Goal: Transaction & Acquisition: Purchase product/service

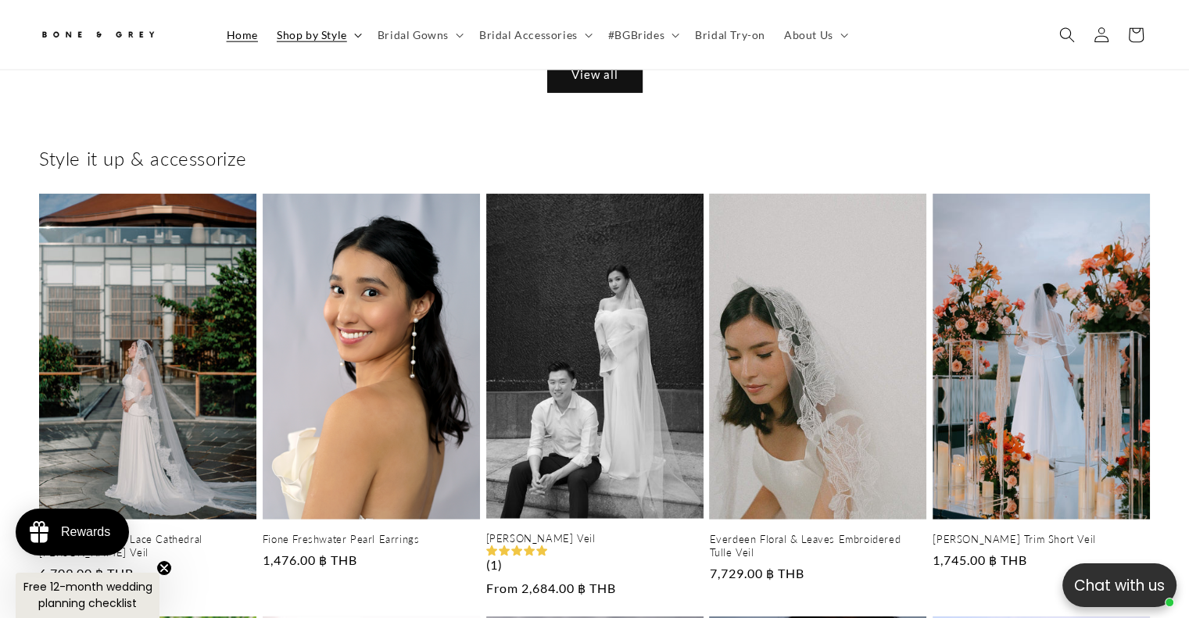
scroll to position [0, 405]
click at [356, 41] on summary "Shop by Style" at bounding box center [317, 34] width 101 height 33
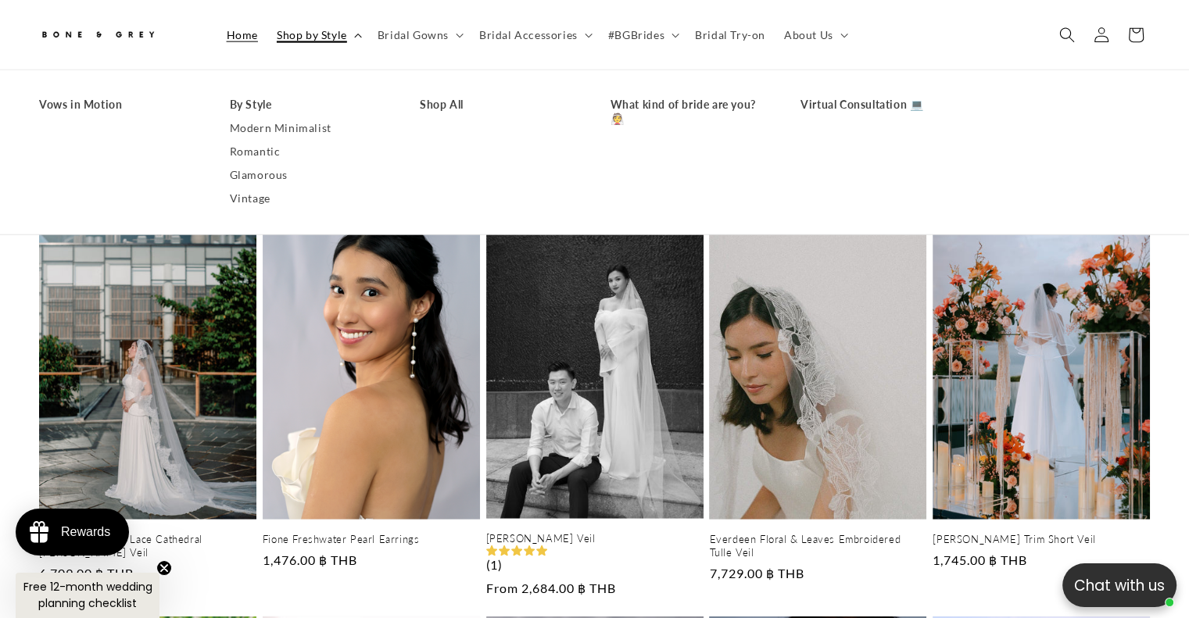
scroll to position [0, 810]
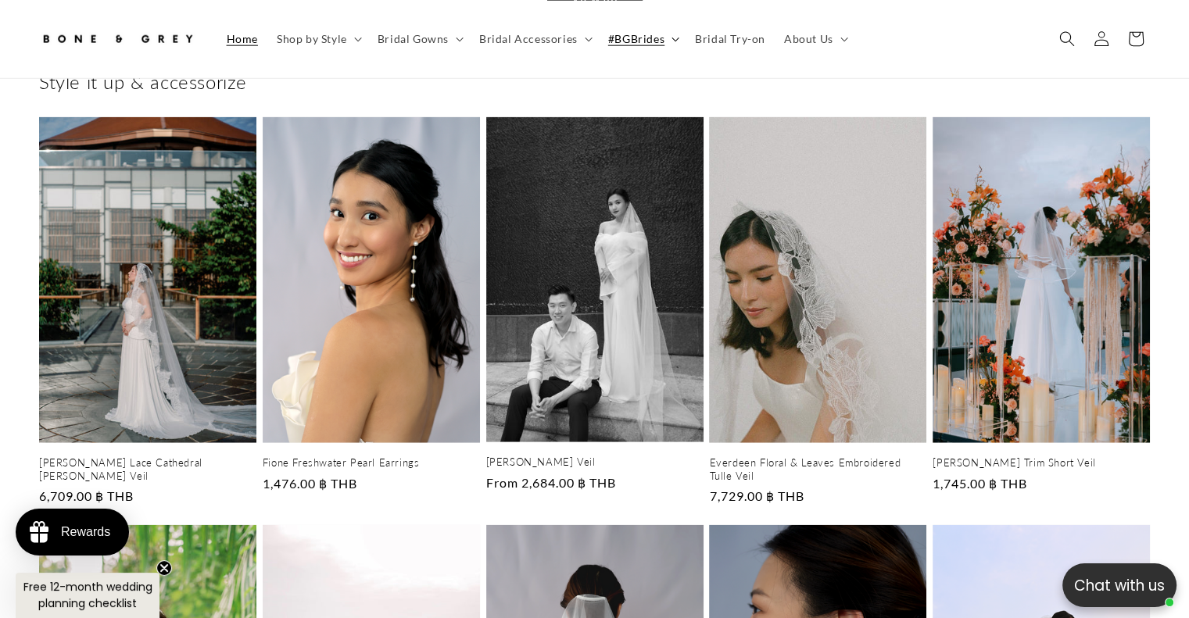
click at [636, 41] on span "#BGBrides" at bounding box center [636, 38] width 56 height 14
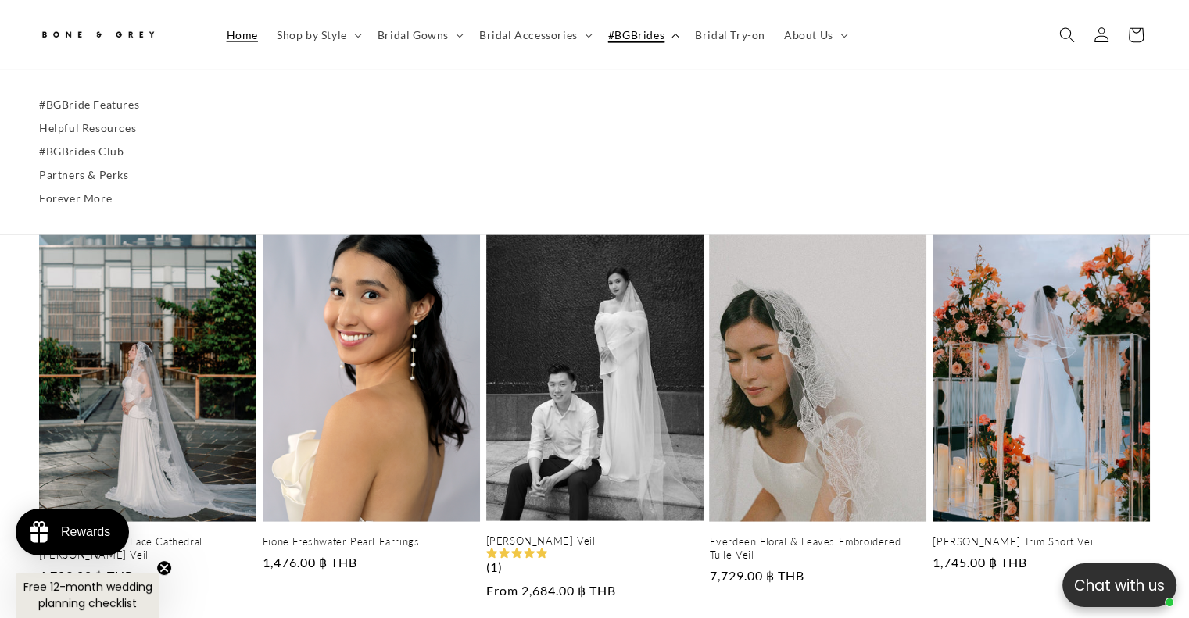
scroll to position [3819, 0]
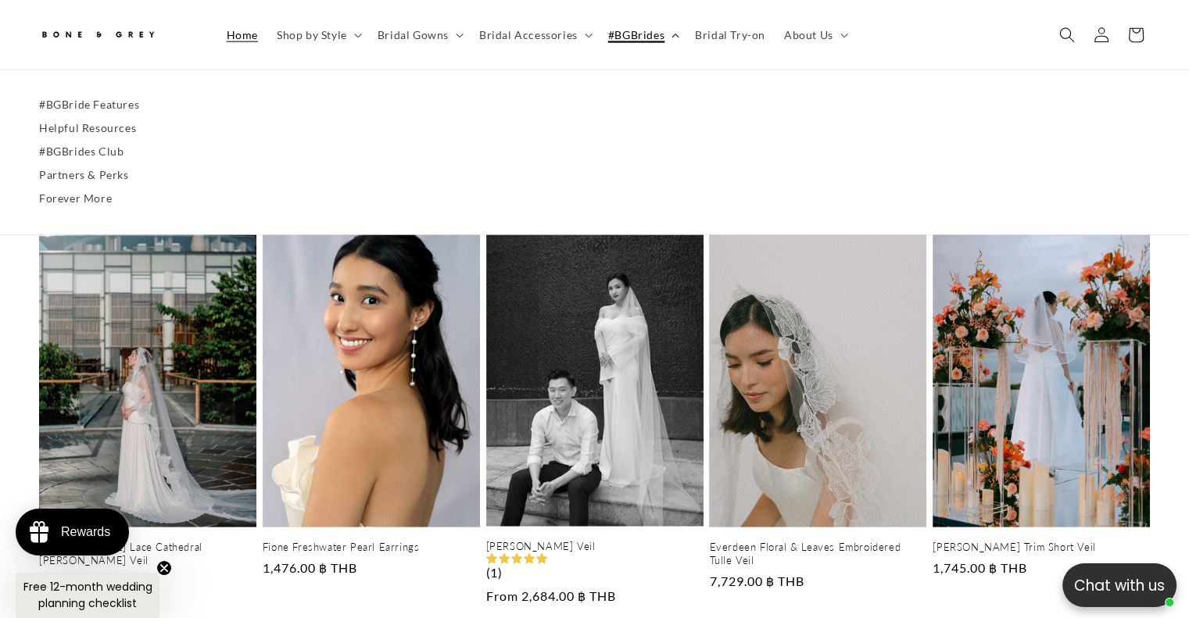
click at [636, 41] on span "#BGBrides" at bounding box center [636, 34] width 56 height 14
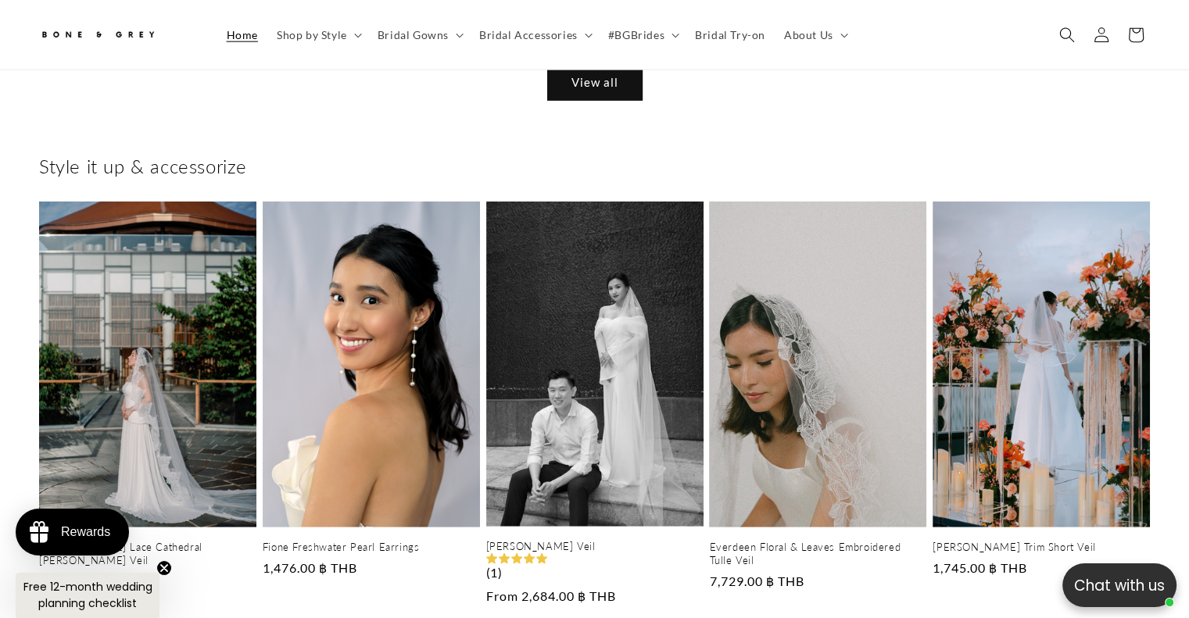
scroll to position [0, 0]
click at [354, 34] on icon at bounding box center [358, 35] width 8 height 5
click at [447, 36] on summary "Bridal Gowns" at bounding box center [419, 34] width 102 height 33
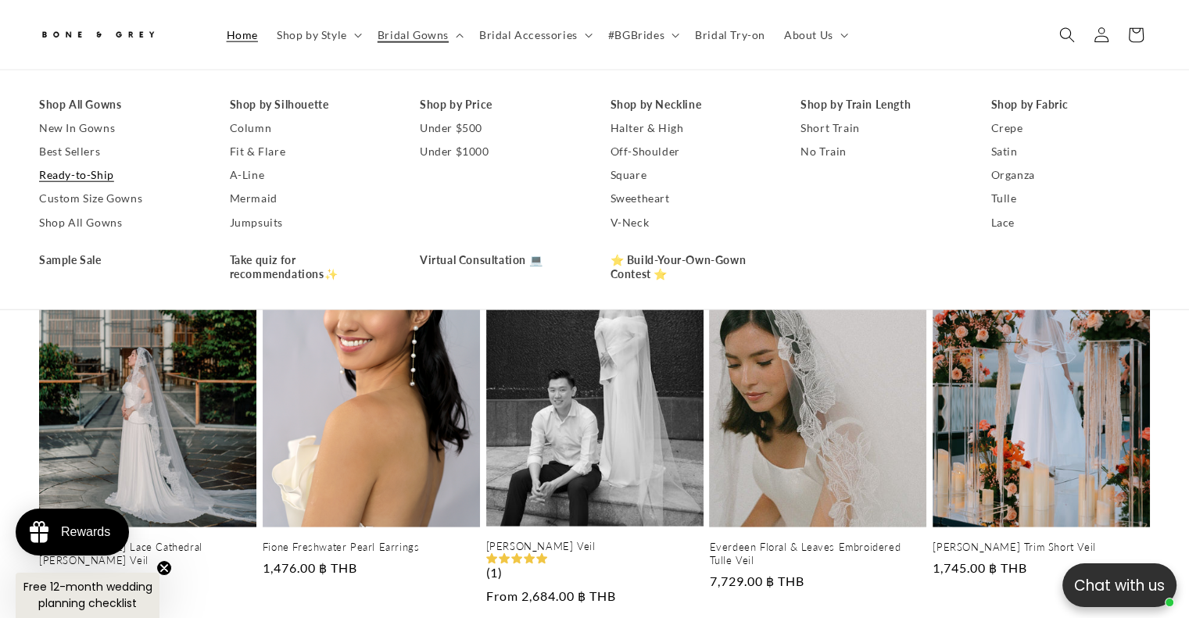
scroll to position [0, 810]
click at [108, 174] on link "Ready-to-Ship" at bounding box center [118, 174] width 159 height 23
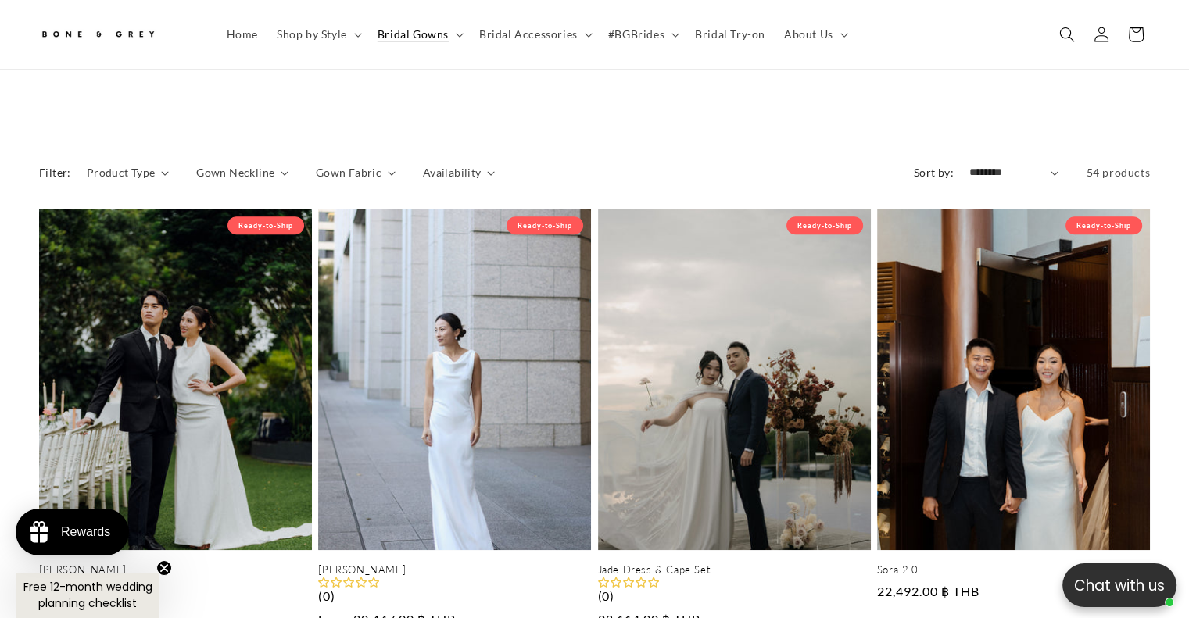
scroll to position [639, 0]
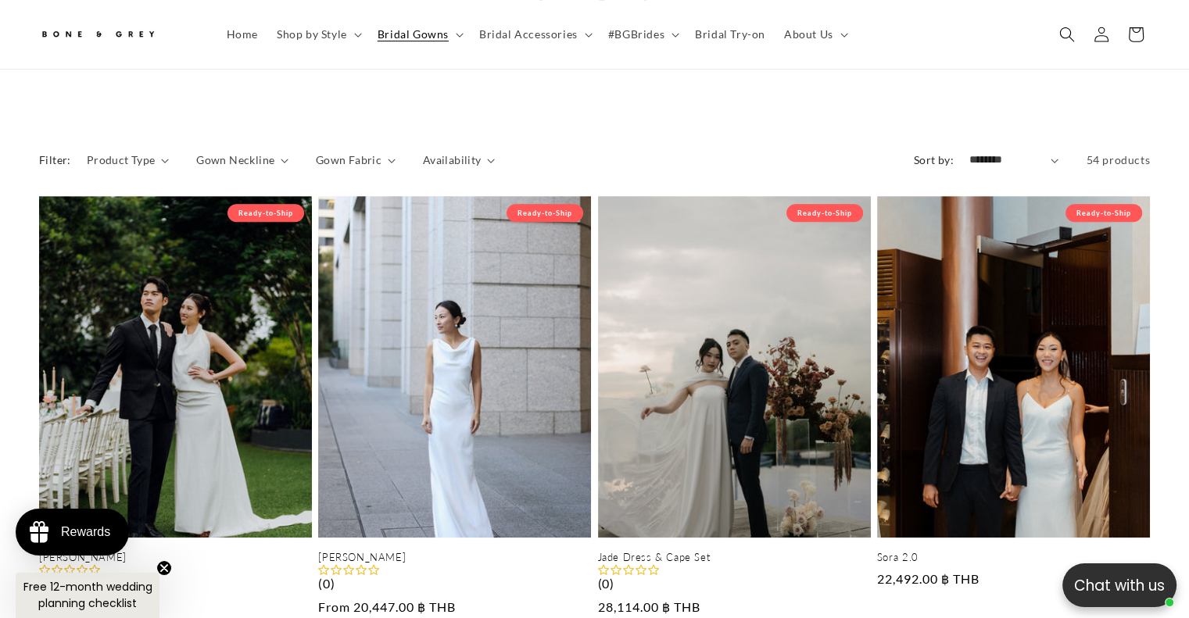
click at [493, 144] on div "Filter: Product Type 0 selected Reset Product Type A-Line (6) A-Line (6 product…" at bounding box center [594, 164] width 1111 height 40
click at [487, 159] on icon "Availability (0 selected)" at bounding box center [491, 161] width 8 height 5
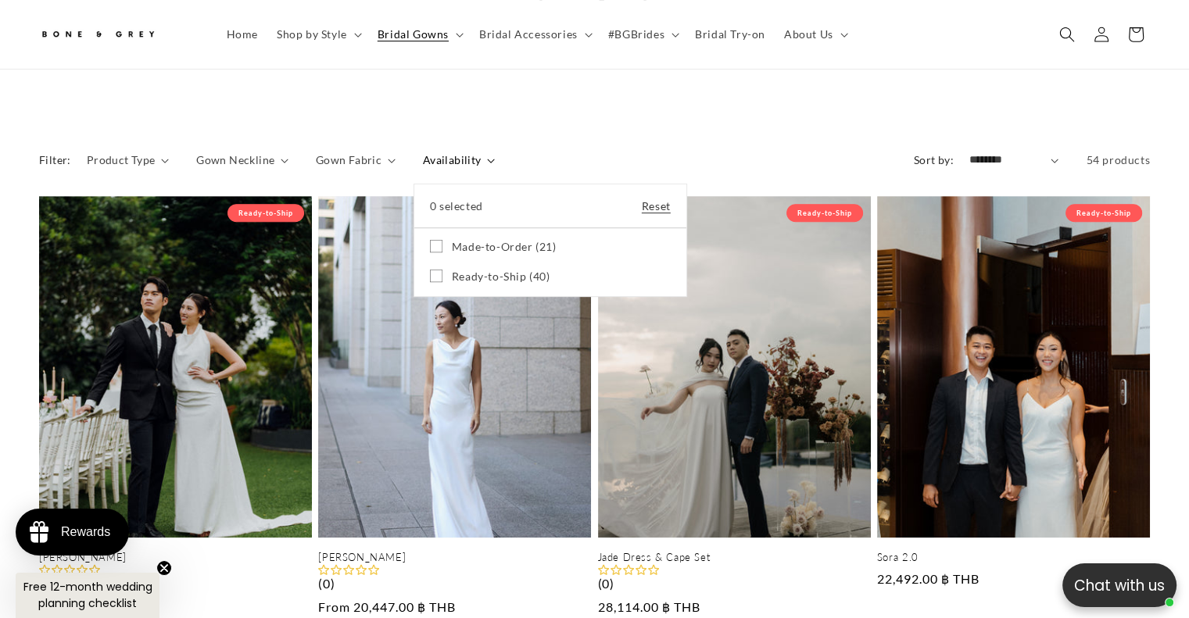
click at [453, 270] on span "Ready-to-Ship (40)" at bounding box center [501, 277] width 99 height 14
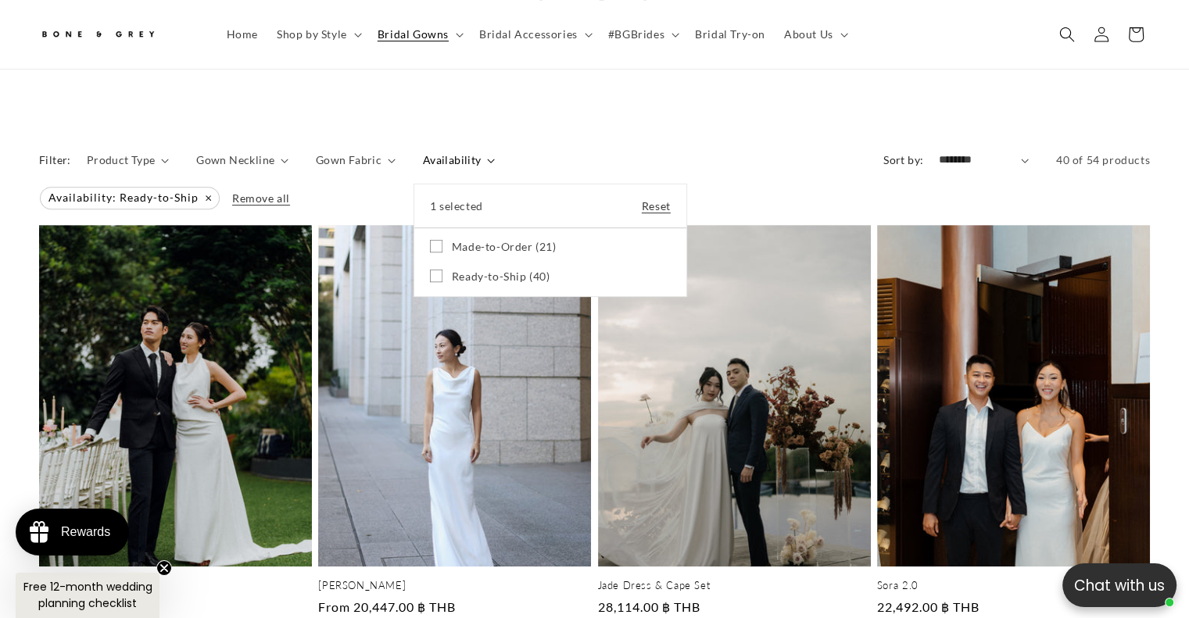
click at [495, 152] on summary "Availability" at bounding box center [459, 160] width 72 height 16
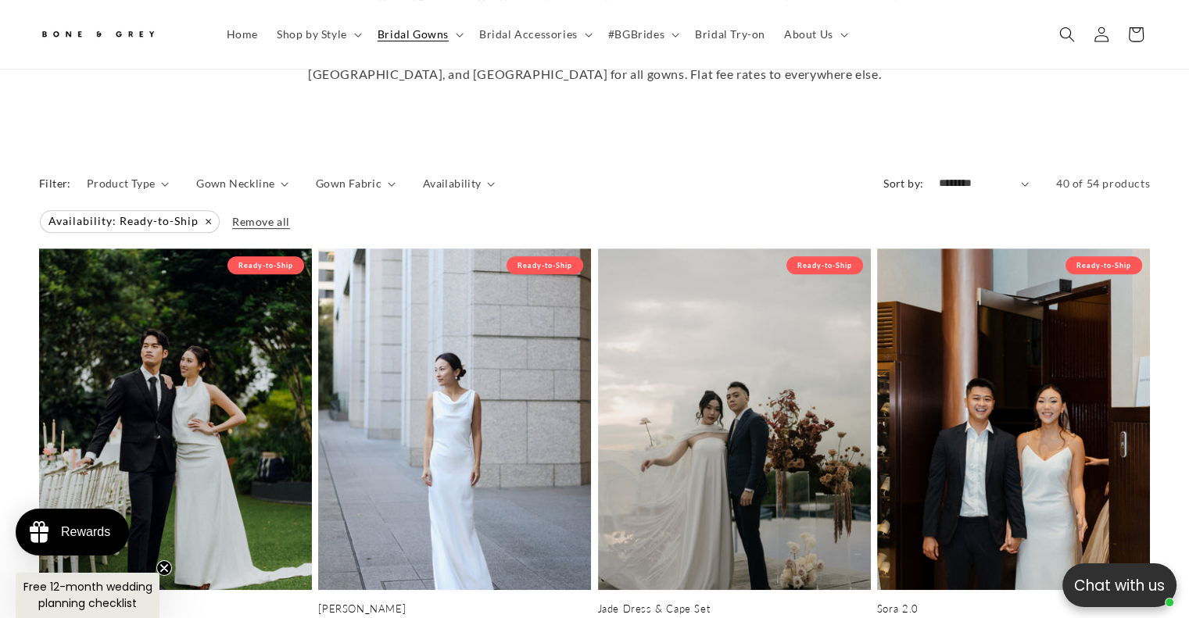
scroll to position [611, 0]
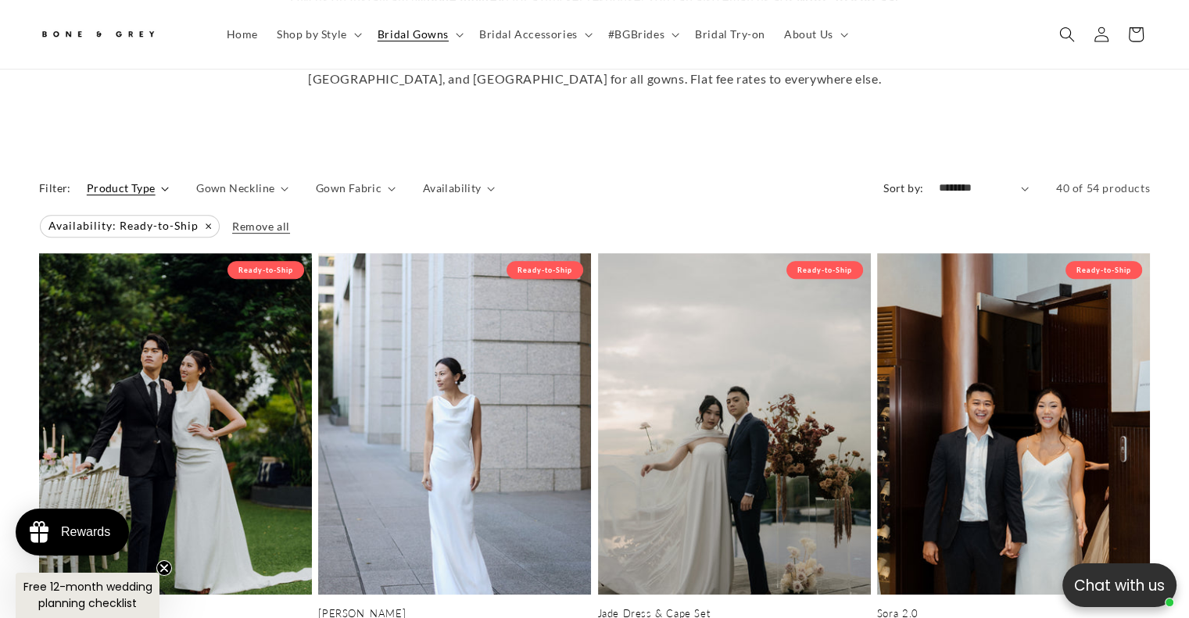
click at [153, 180] on summary "Product Type" at bounding box center [128, 188] width 82 height 16
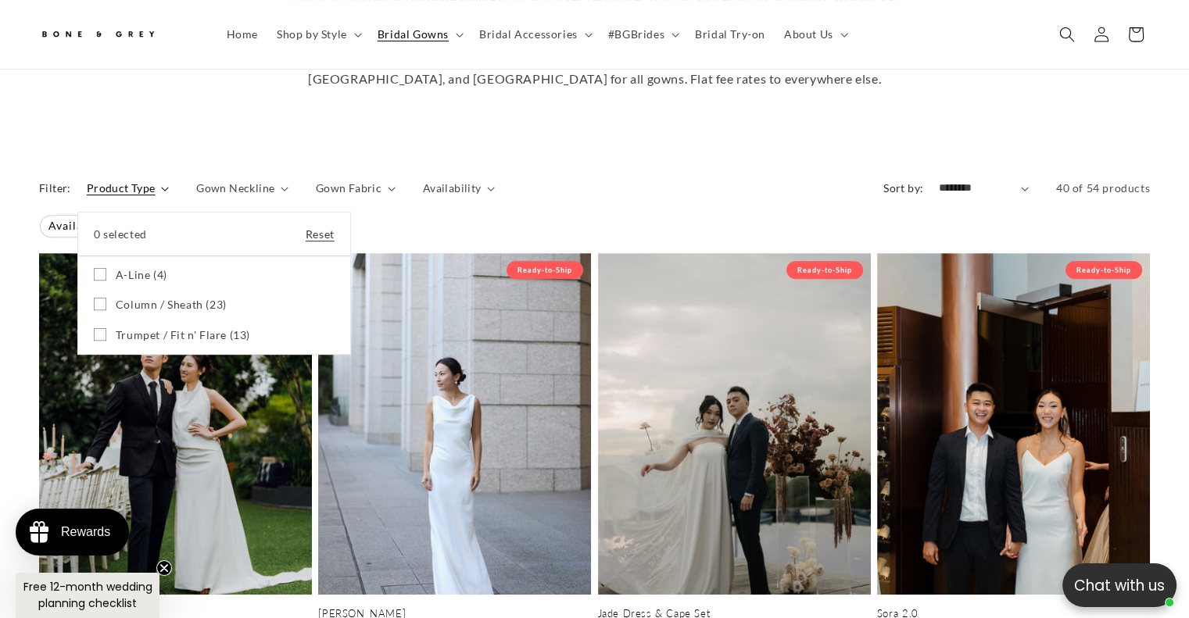
click at [169, 180] on summary "Product Type" at bounding box center [128, 188] width 82 height 16
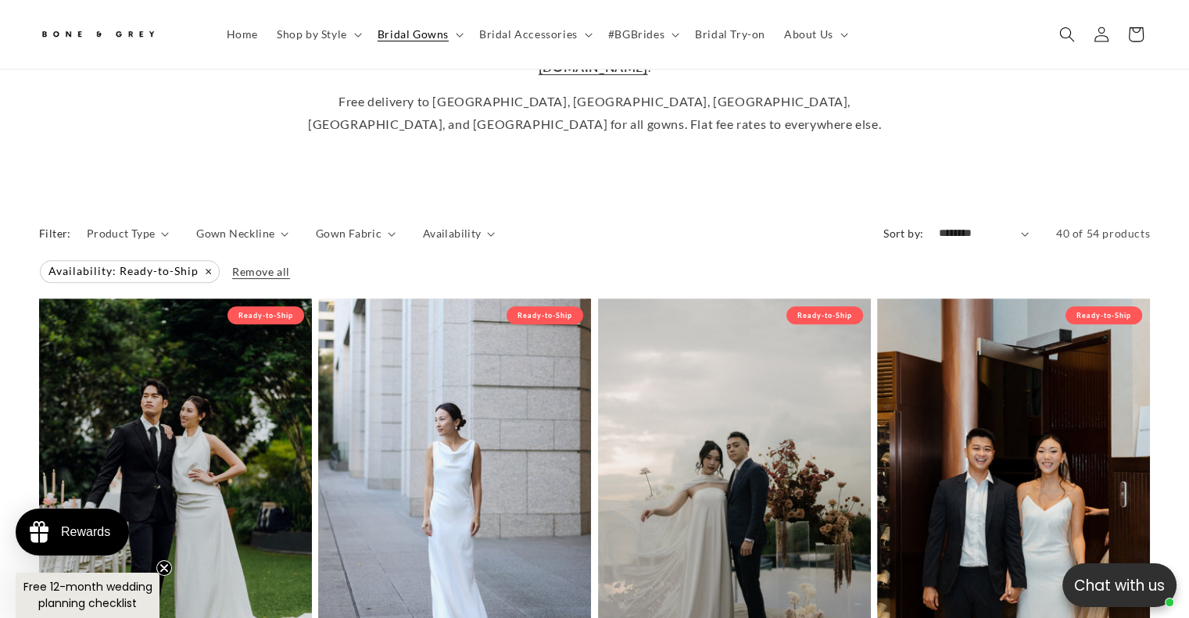
scroll to position [569, 0]
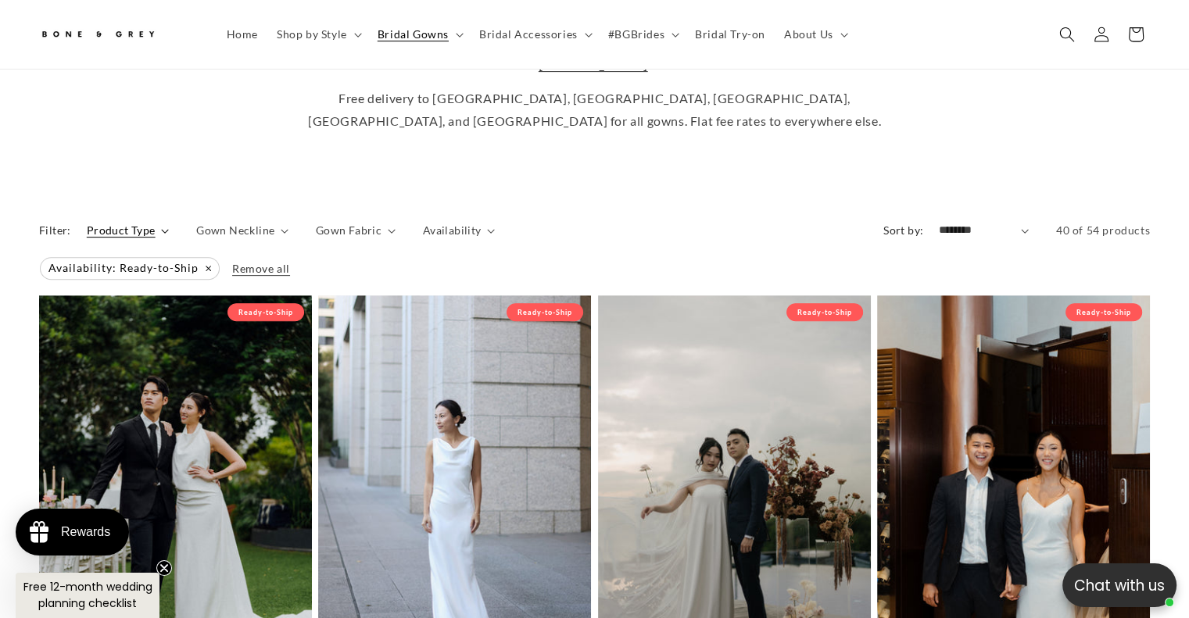
click at [145, 222] on span "Product Type" at bounding box center [121, 230] width 69 height 16
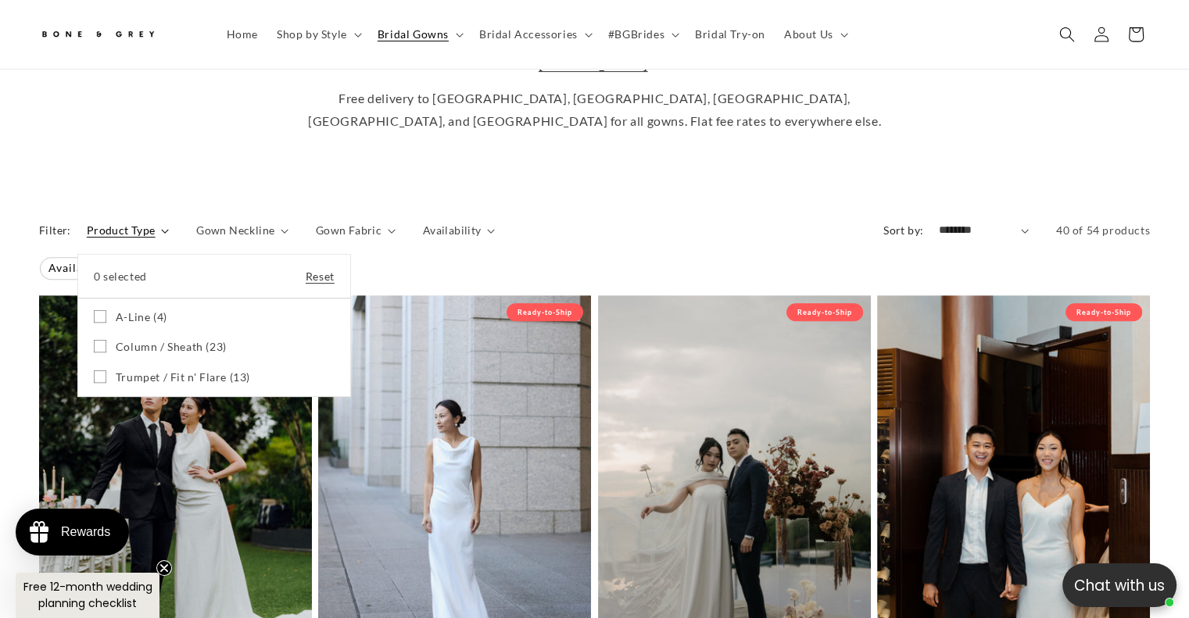
click at [169, 222] on summary "Product Type" at bounding box center [128, 230] width 82 height 16
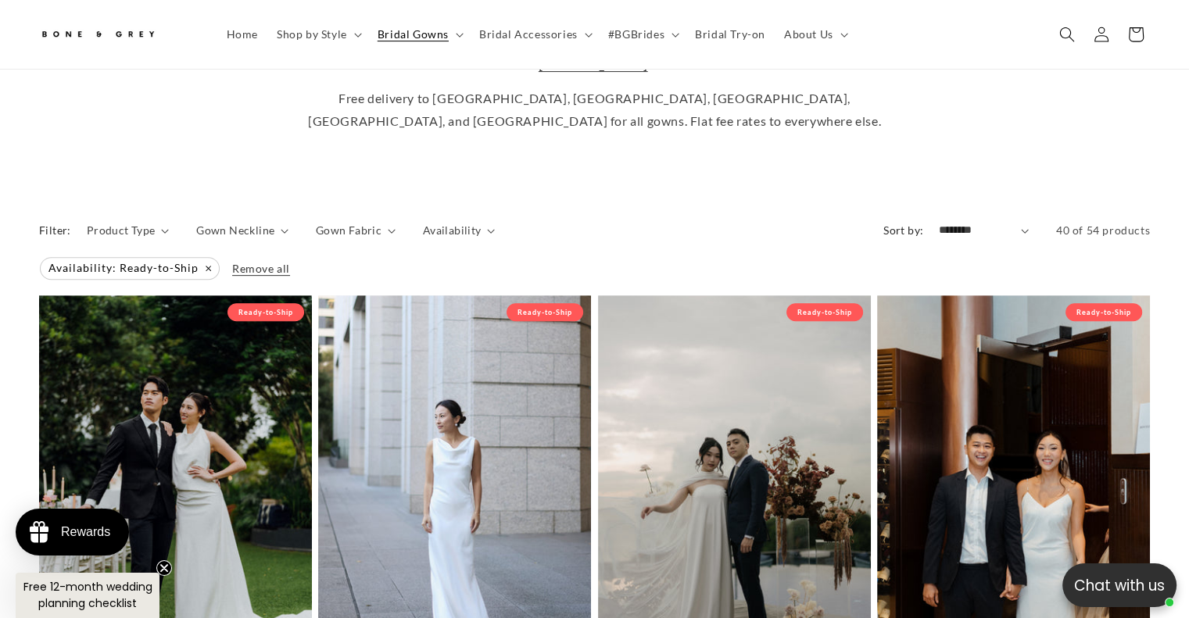
click at [253, 214] on div "Filter: Product Type 0 selected Reset Product Type A-Line (4) A-Line (4 product…" at bounding box center [594, 248] width 1111 height 69
click at [530, 30] on span "Bridal Accessories" at bounding box center [528, 34] width 99 height 14
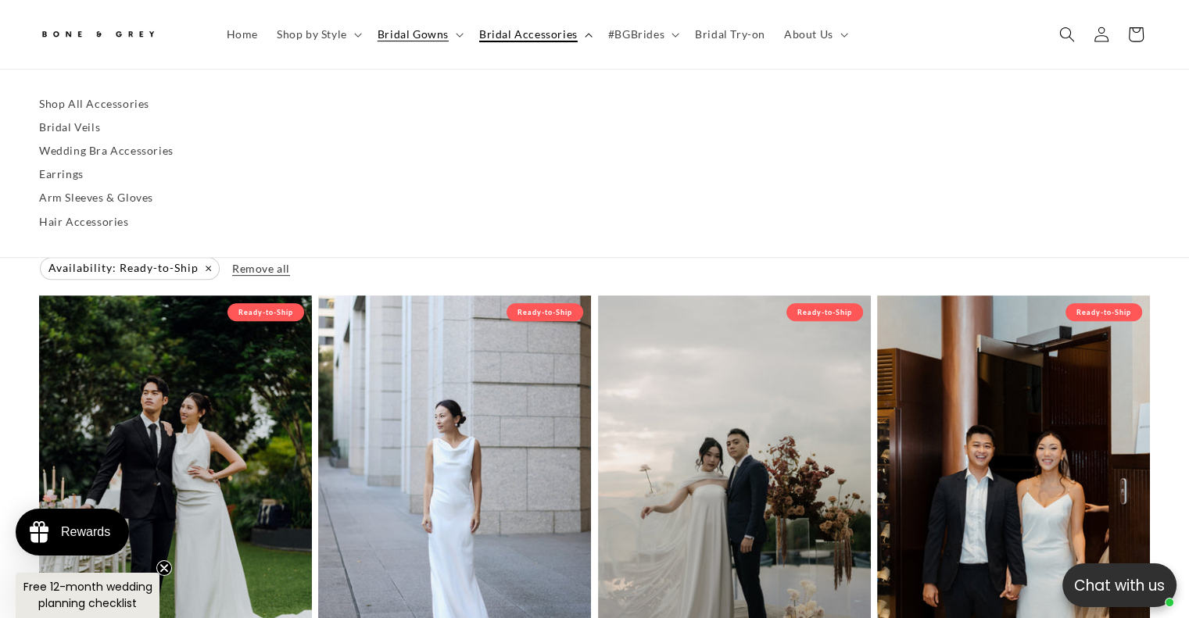
click at [530, 30] on span "Bridal Accessories" at bounding box center [528, 34] width 99 height 14
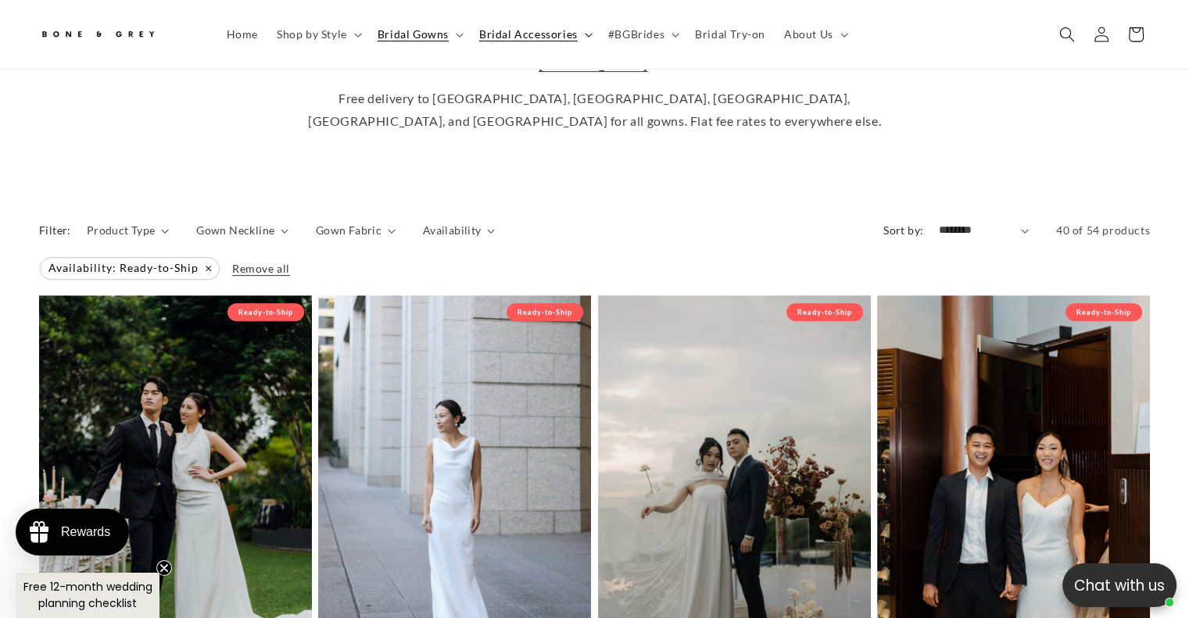
scroll to position [0, 810]
click at [504, 40] on span "Bridal Accessories" at bounding box center [528, 34] width 99 height 14
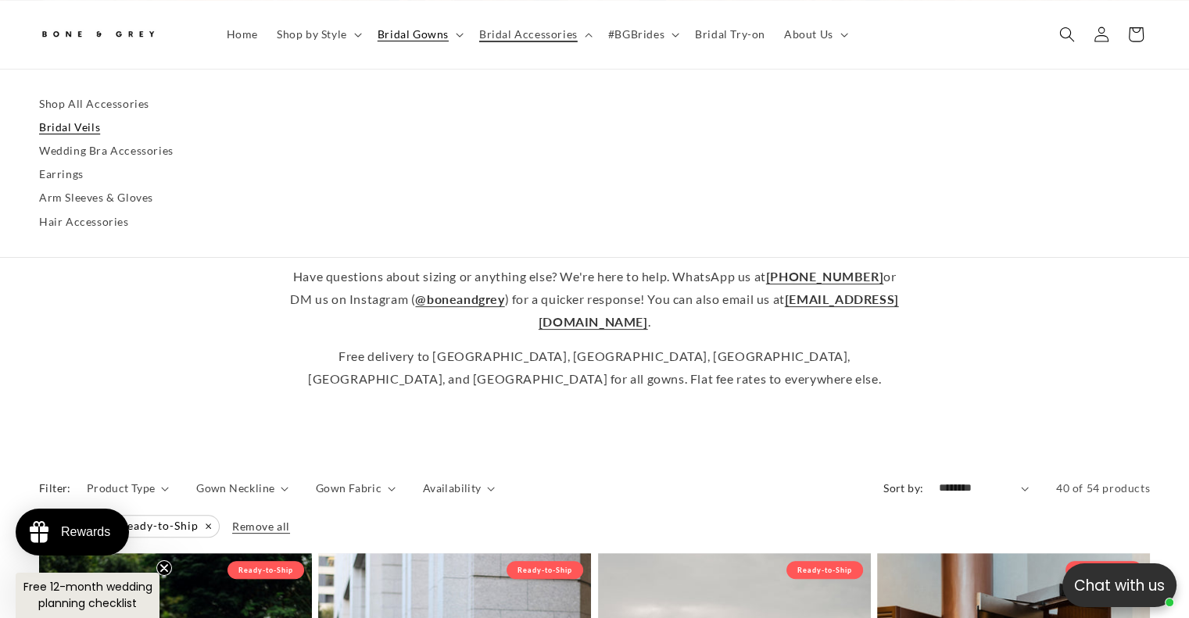
scroll to position [307, 0]
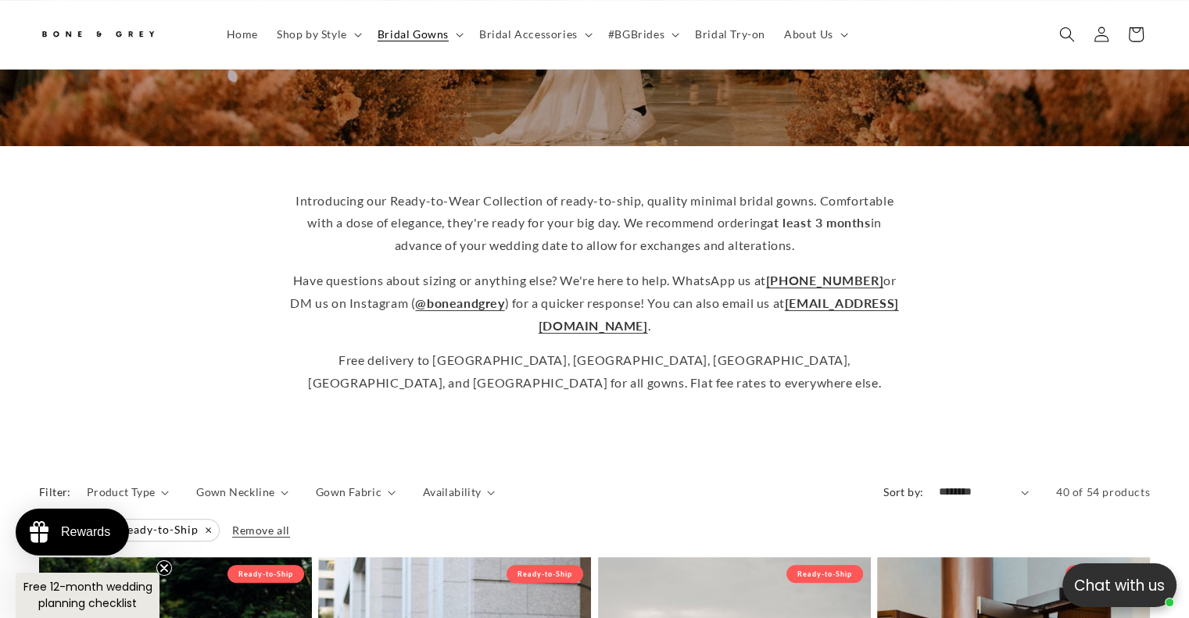
click at [121, 411] on div "Introducing our Ready-to-Wear Collection of ready-to-ship, quality minimal brid…" at bounding box center [594, 297] width 1189 height 302
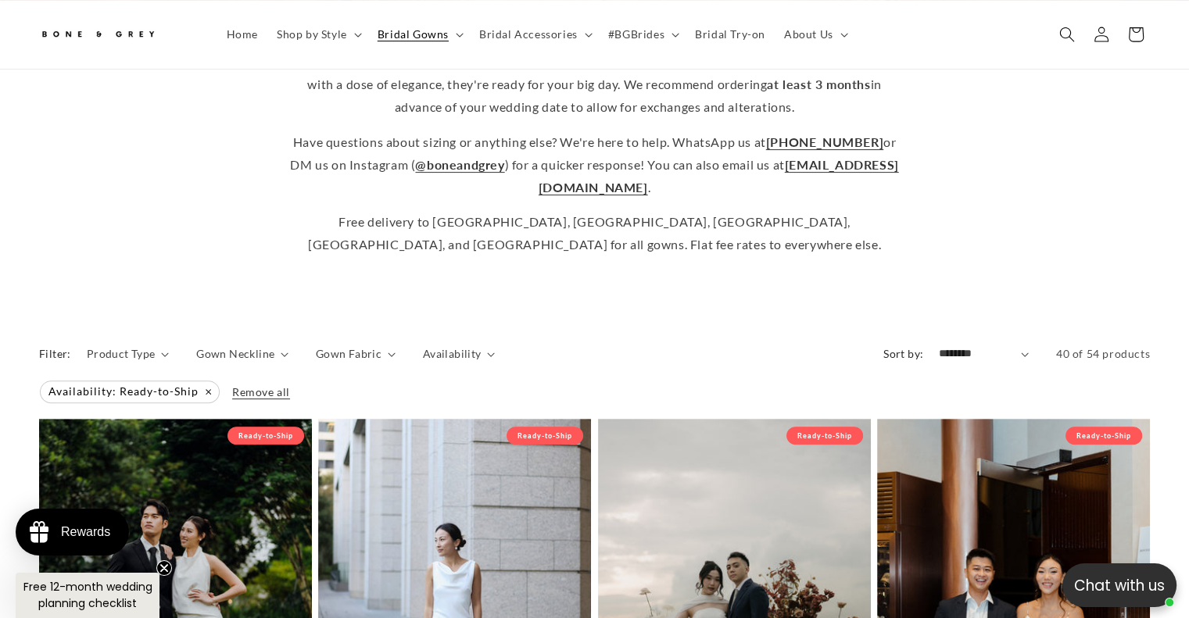
scroll to position [444, 0]
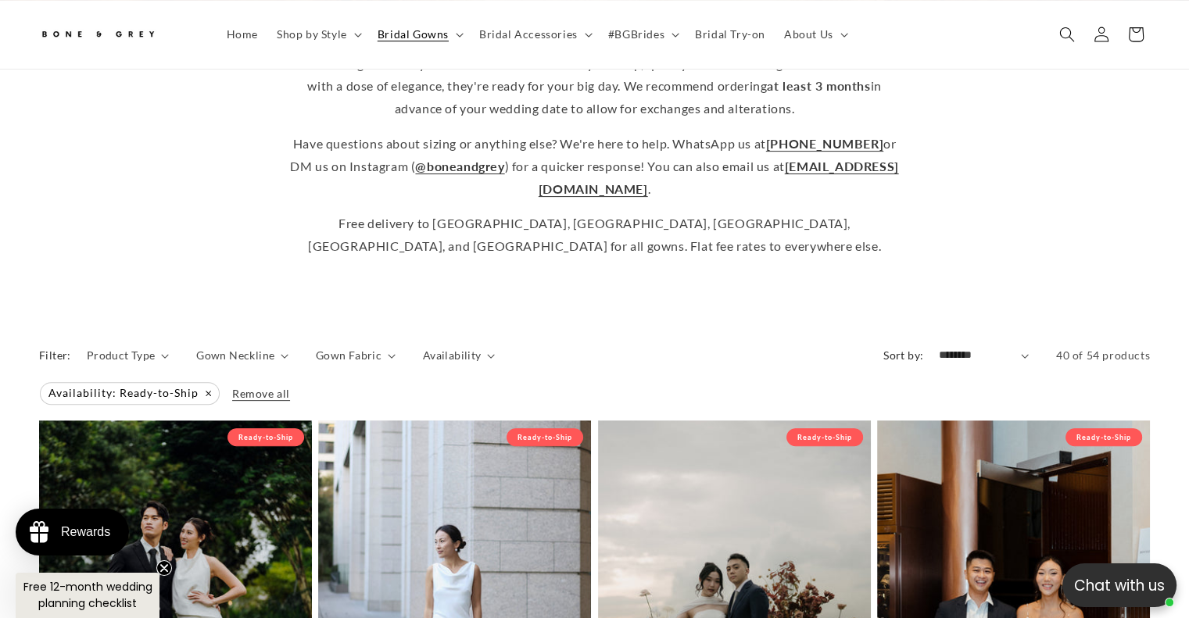
click at [273, 255] on div "Introducing our Ready-to-Wear Collection of ready-to-ship, quality minimal brid…" at bounding box center [594, 160] width 1189 height 302
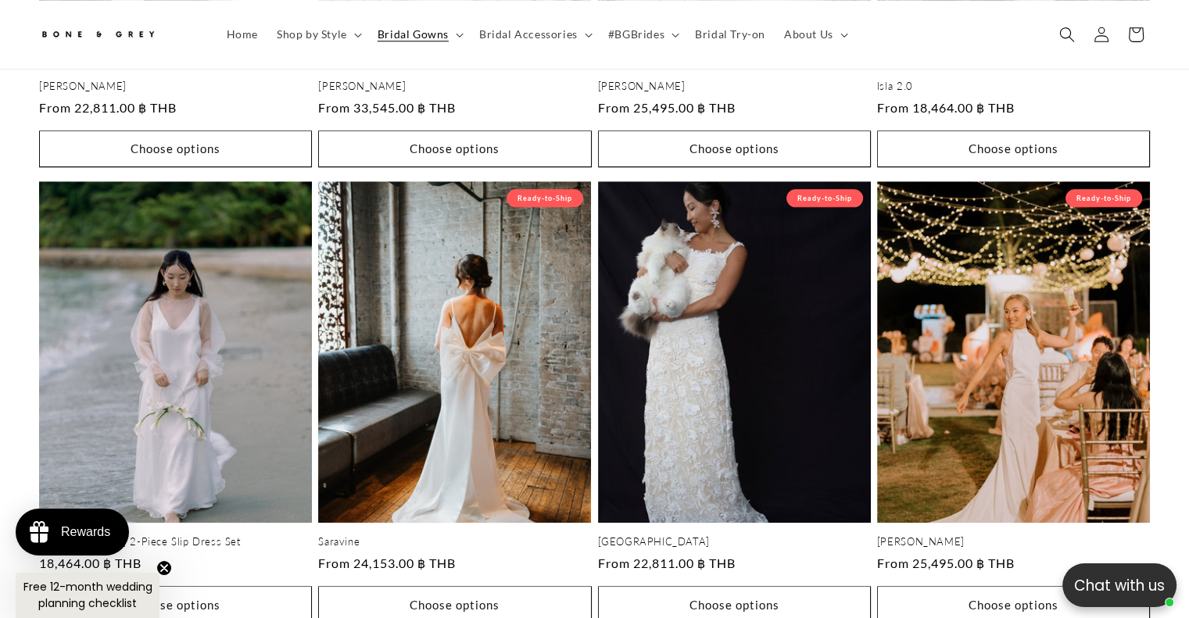
scroll to position [0, 810]
